Goal: Information Seeking & Learning: Check status

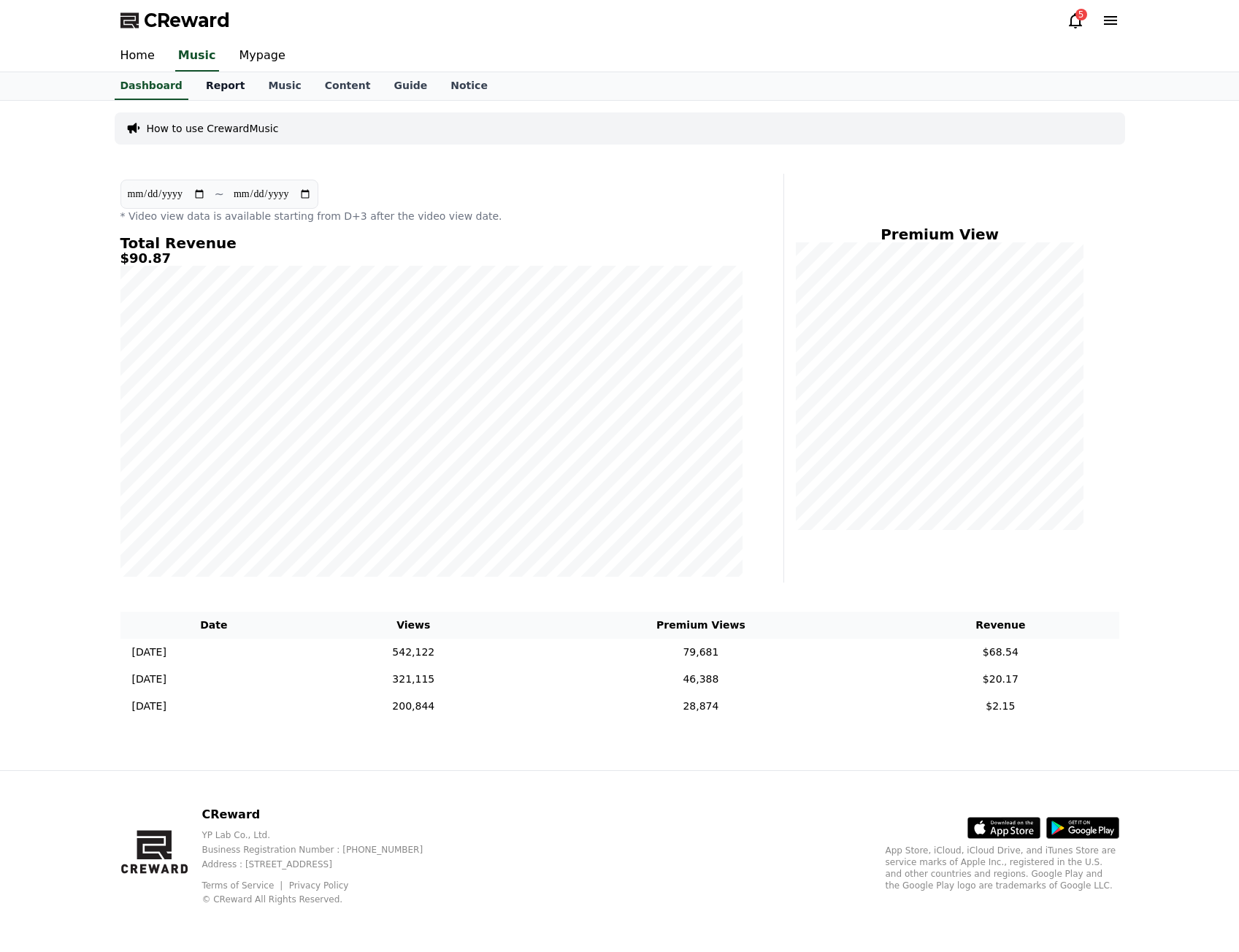
click at [229, 82] on link "Report" at bounding box center [225, 86] width 63 height 28
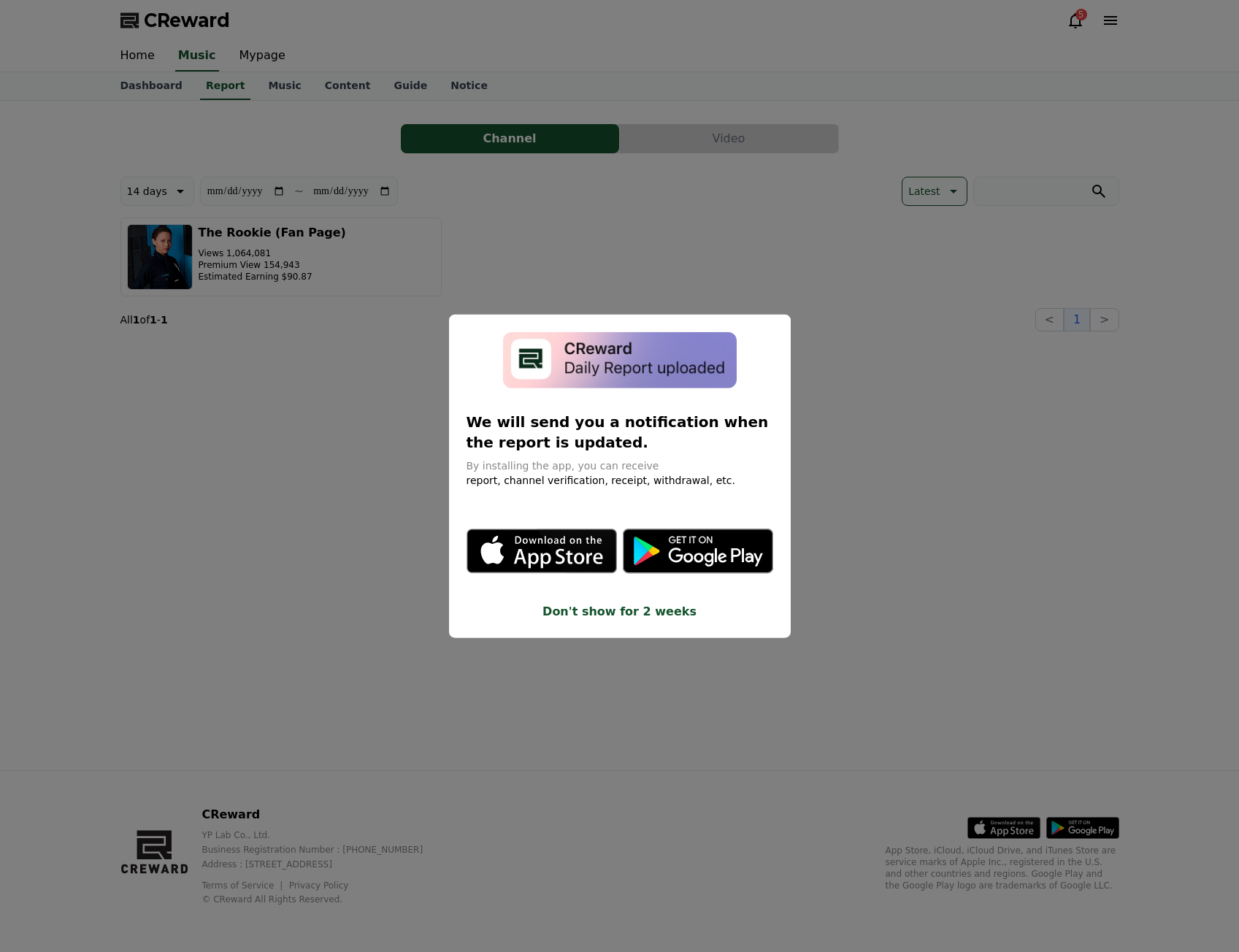
click at [337, 369] on button "close modal" at bounding box center [619, 476] width 1239 height 952
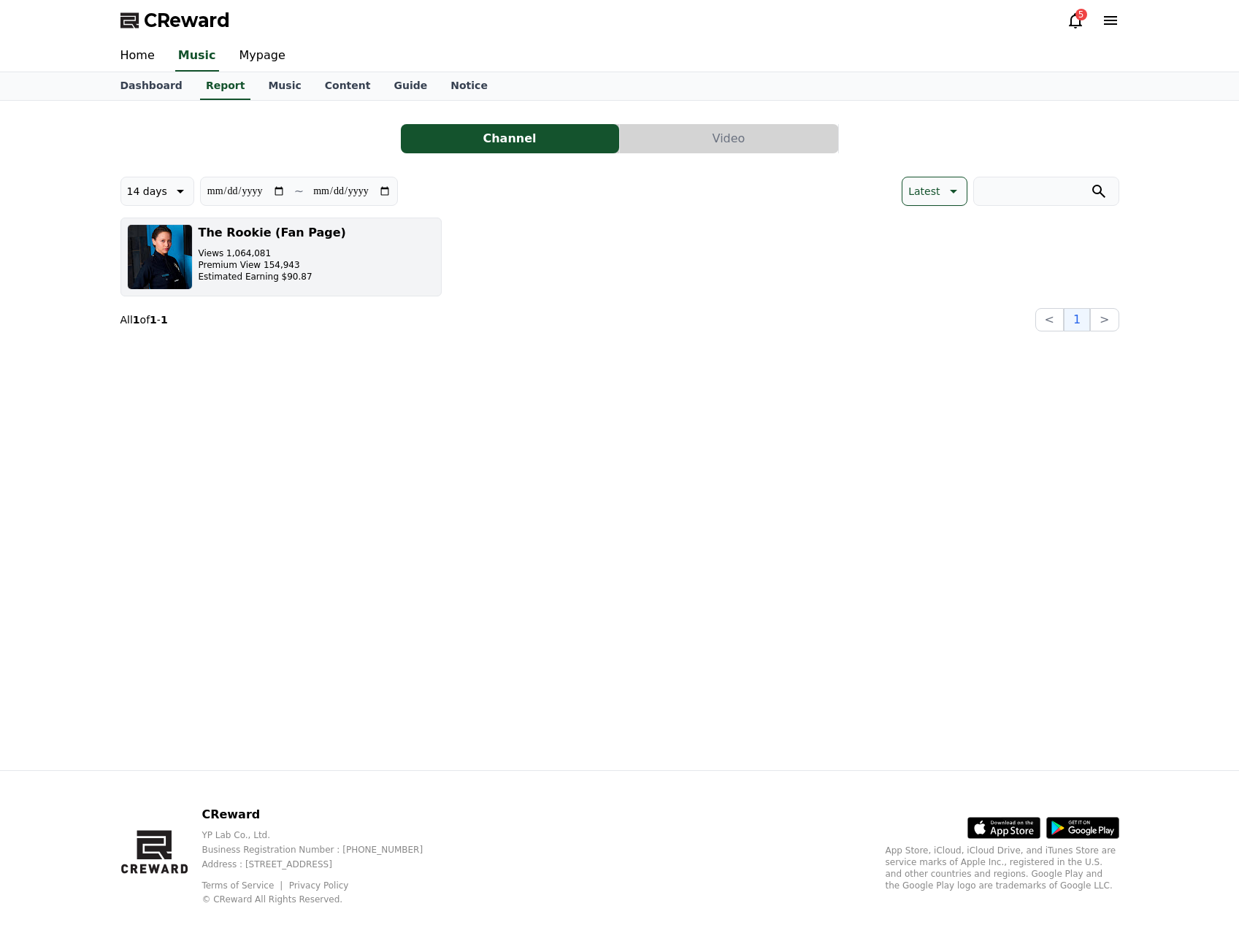
click at [277, 240] on h3 "The Rookie (Fan Page)" at bounding box center [273, 233] width 148 height 17
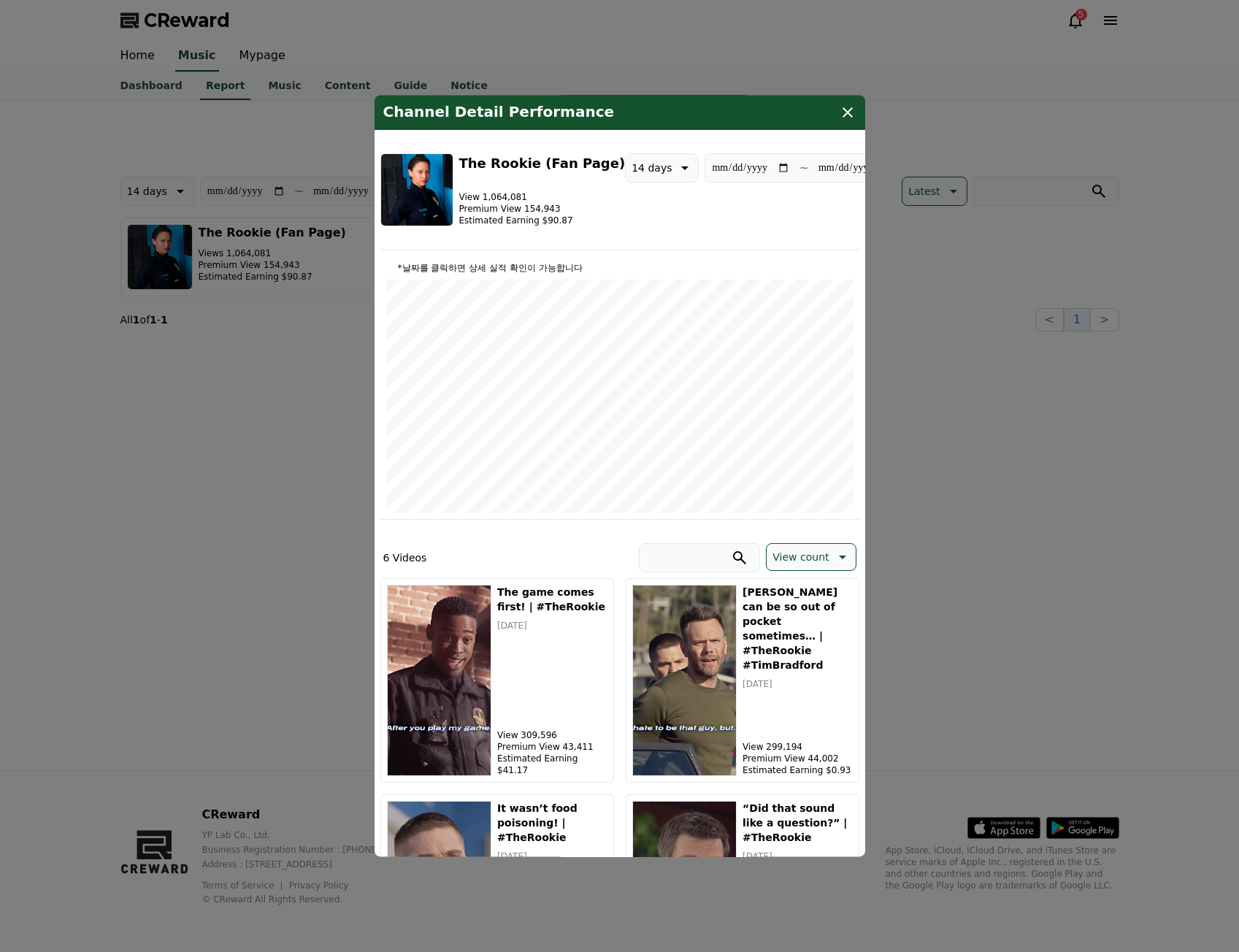
click at [839, 120] on icon "modal" at bounding box center [847, 112] width 17 height 17
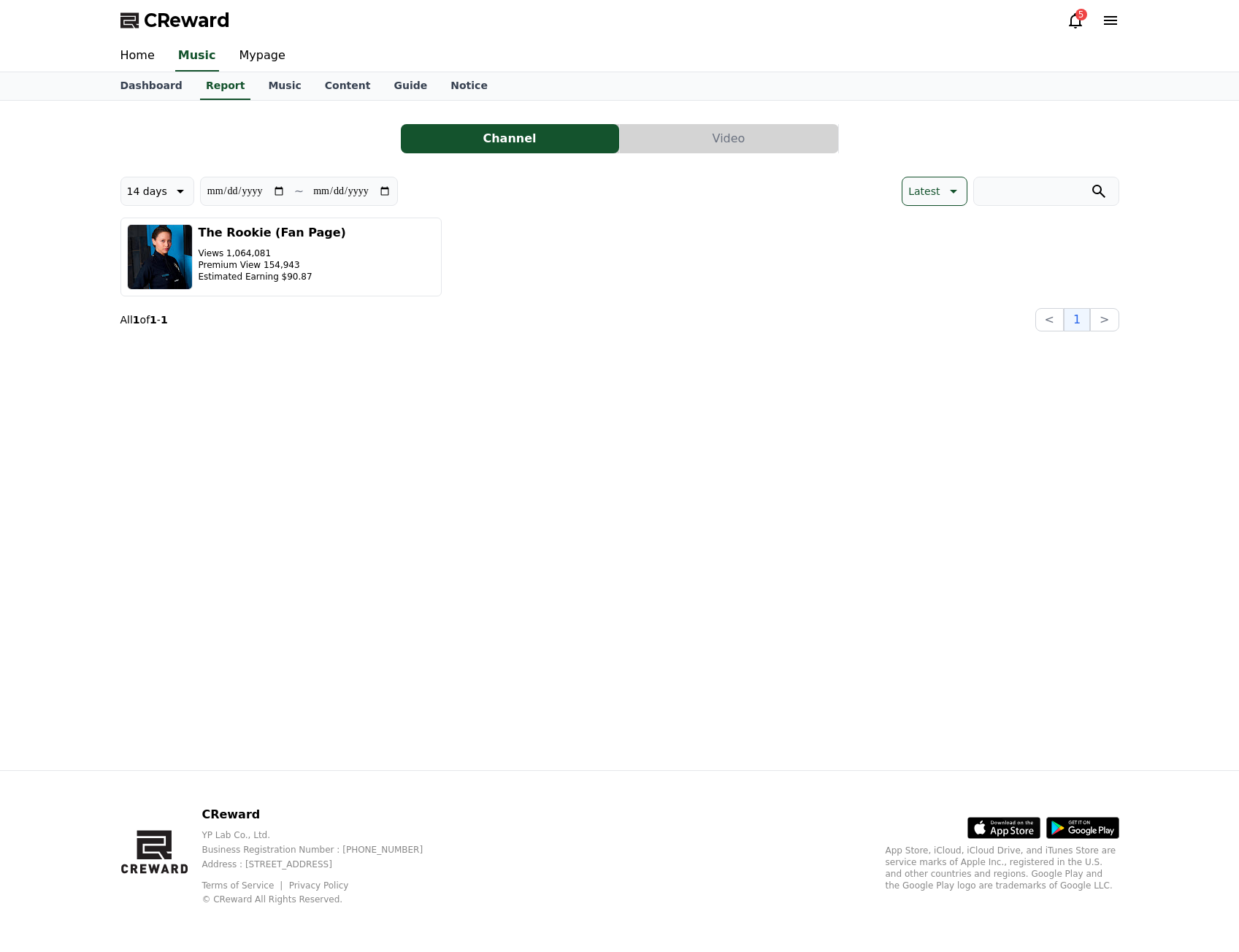
click at [692, 151] on button "Video" at bounding box center [729, 139] width 218 height 29
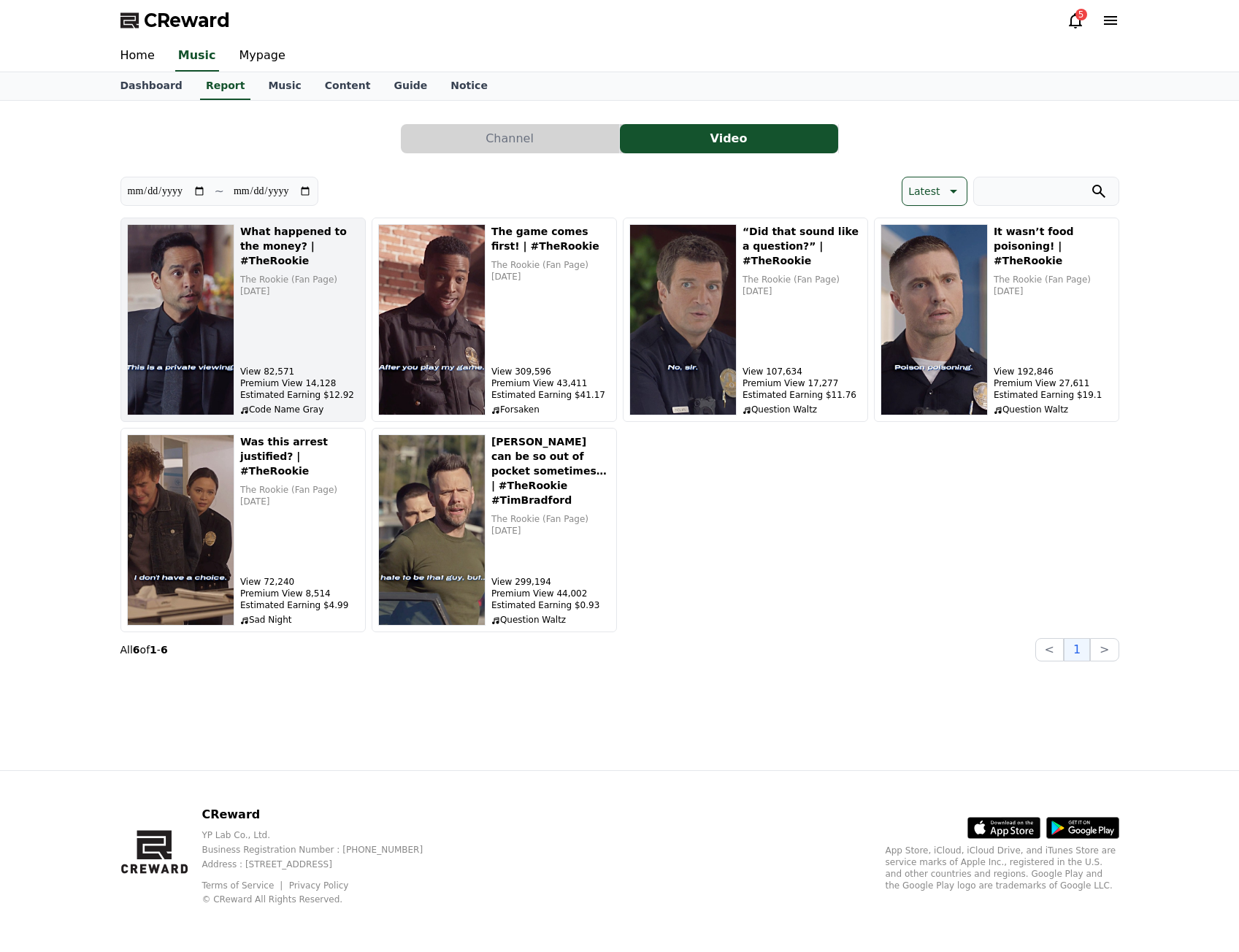
click at [312, 253] on div "What happened to the money? | #TheRookie The Rookie (Fan Page) [DATE]" at bounding box center [300, 261] width 119 height 73
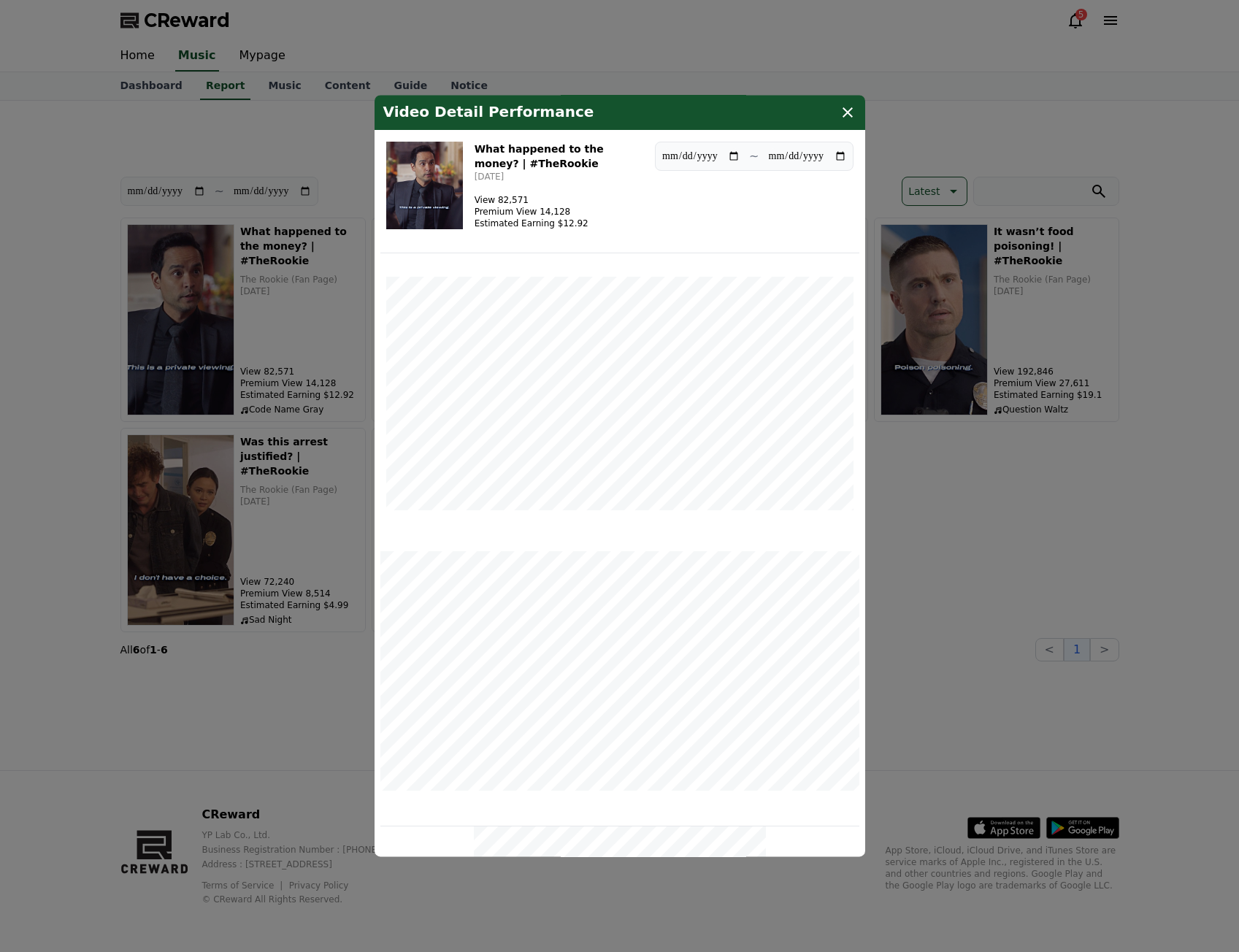
click at [847, 108] on icon "modal" at bounding box center [847, 112] width 17 height 17
